Goal: Task Accomplishment & Management: Manage account settings

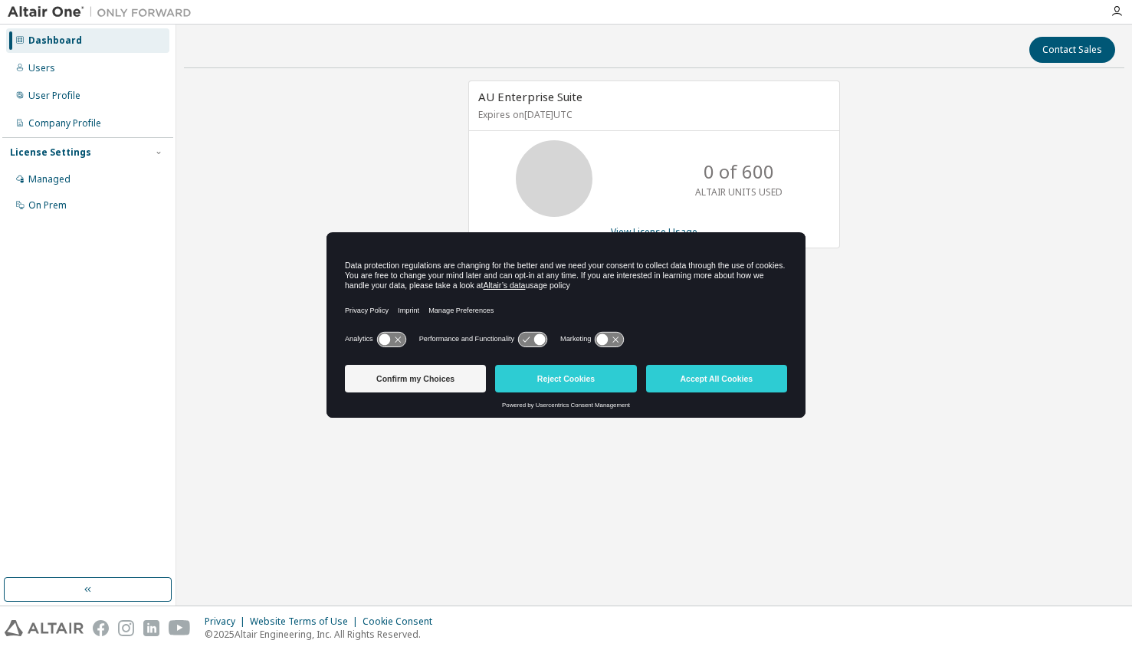
click at [582, 381] on button "Reject Cookies" at bounding box center [565, 379] width 141 height 28
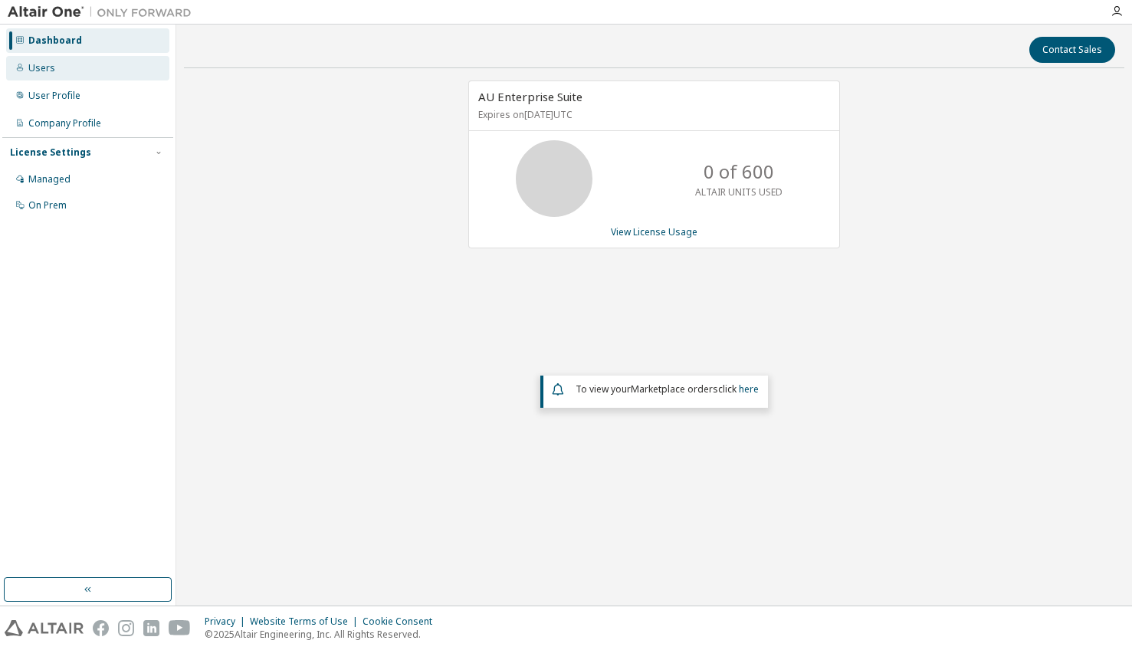
click at [143, 77] on div "Users" at bounding box center [87, 68] width 163 height 25
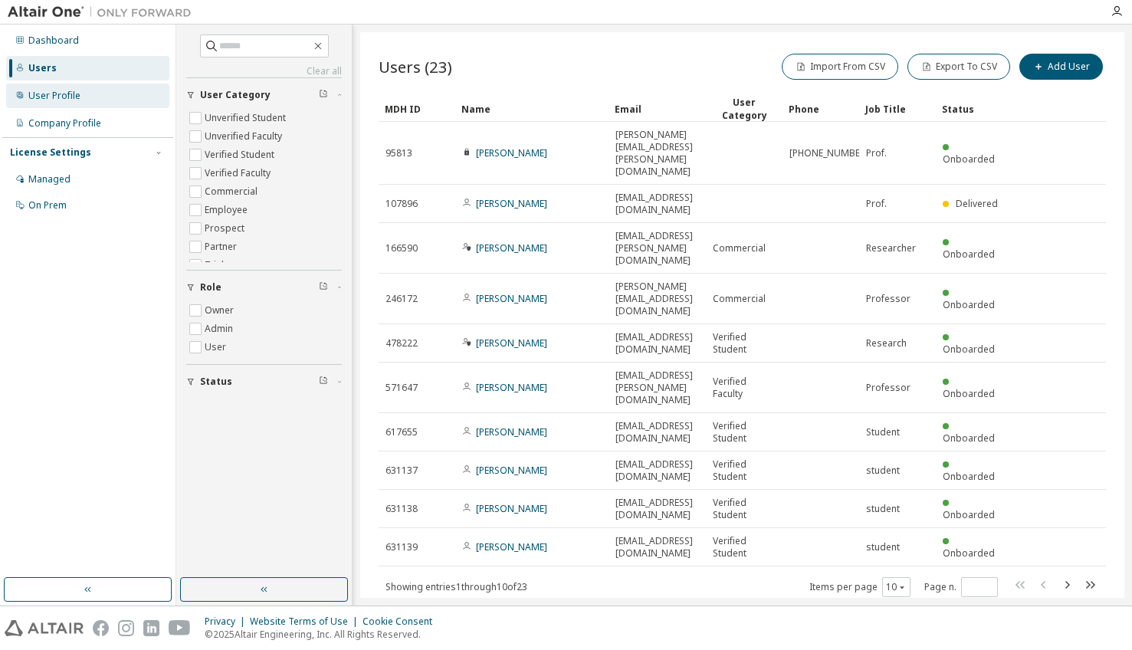
click at [123, 105] on div "User Profile" at bounding box center [87, 96] width 163 height 25
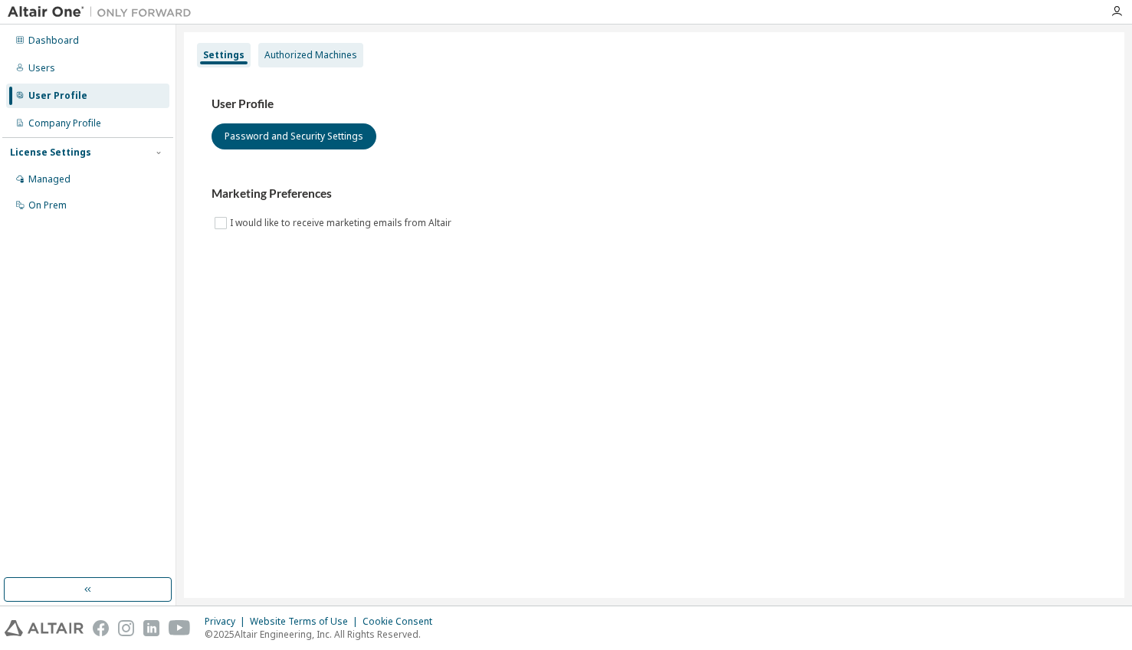
click at [281, 57] on div "Authorized Machines" at bounding box center [310, 55] width 93 height 12
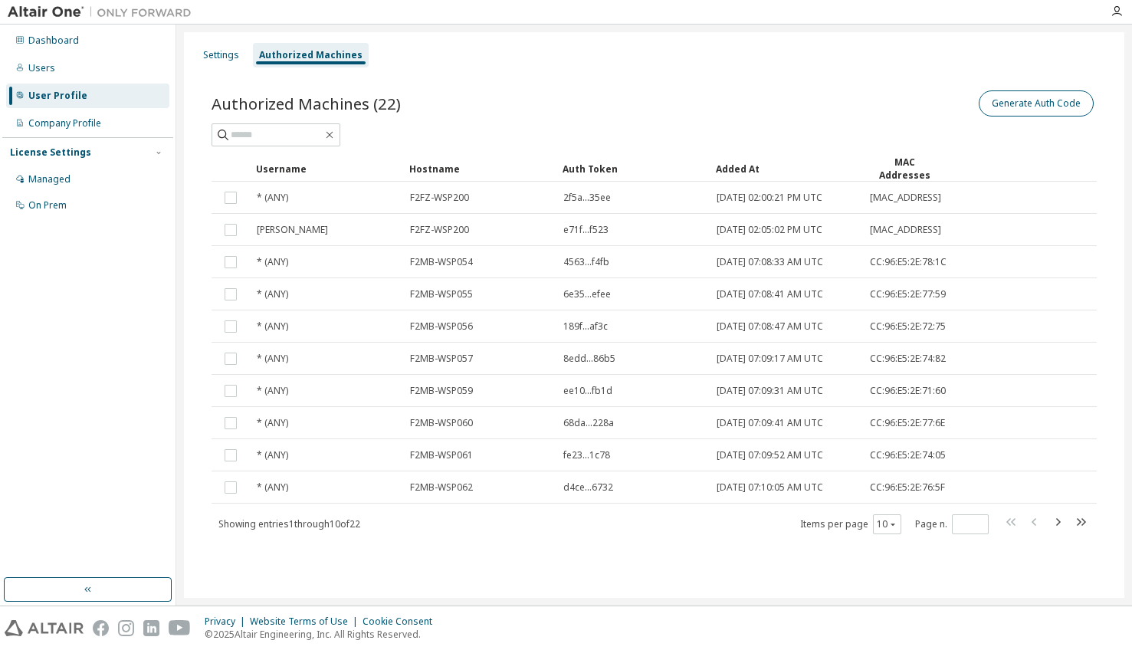
click at [1062, 110] on button "Generate Auth Code" at bounding box center [1036, 103] width 115 height 26
